Goal: Find specific page/section

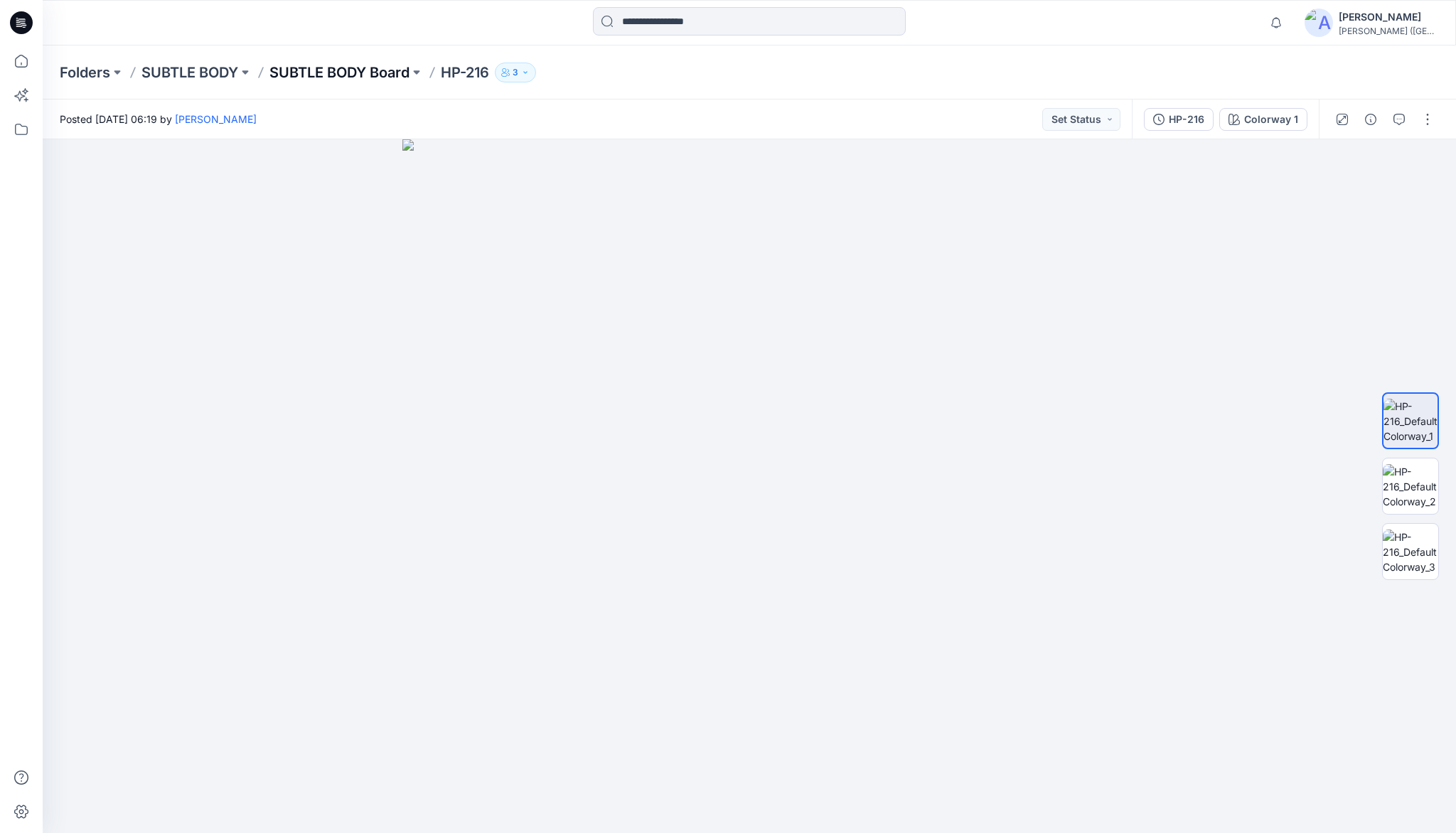
click at [347, 70] on p "SUBTLE BODY Board" at bounding box center [339, 73] width 140 height 20
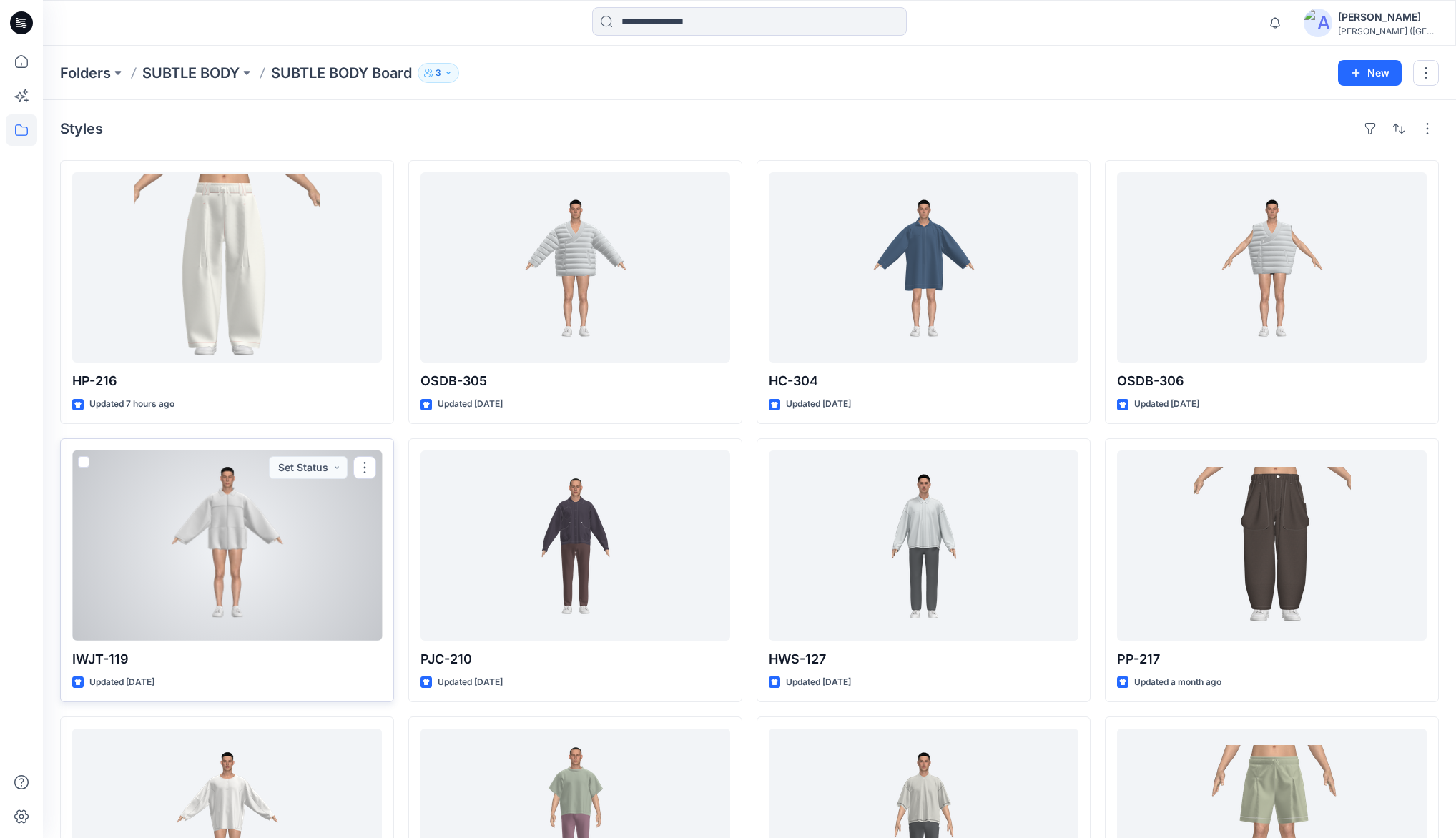
click at [253, 509] on div at bounding box center [227, 545] width 310 height 190
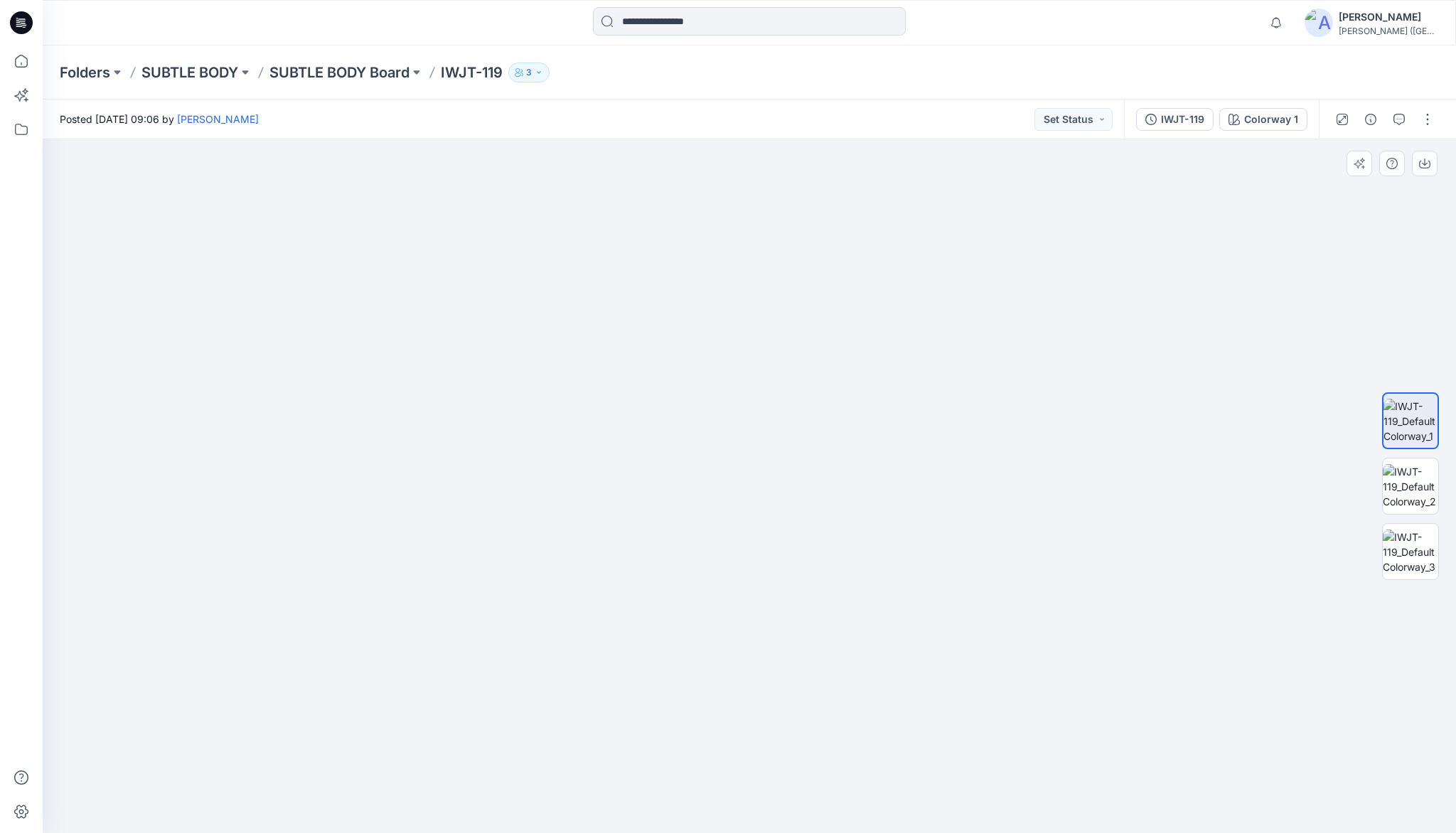
drag, startPoint x: 636, startPoint y: 356, endPoint x: 606, endPoint y: 462, distance: 110.2
click at [1418, 544] on img at bounding box center [1410, 551] width 55 height 44
